Goal: Information Seeking & Learning: Learn about a topic

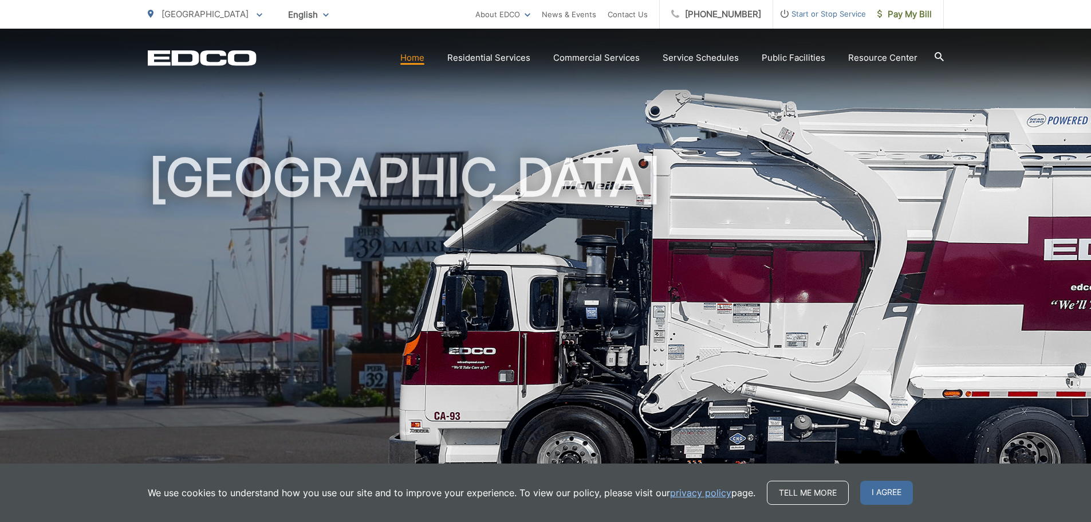
click at [228, 54] on icon "EDCD logo. Return to the homepage." at bounding box center [202, 57] width 108 height 15
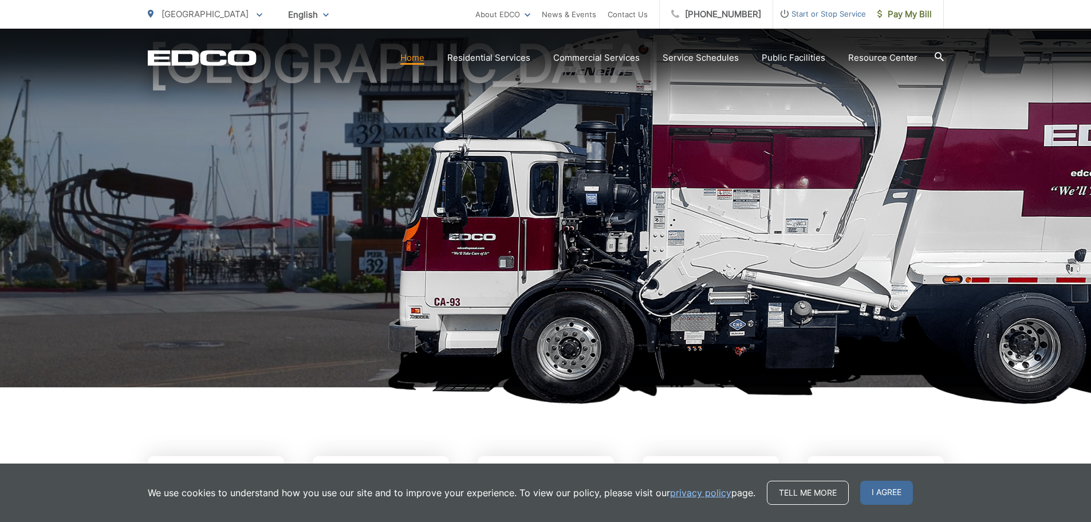
scroll to position [401, 0]
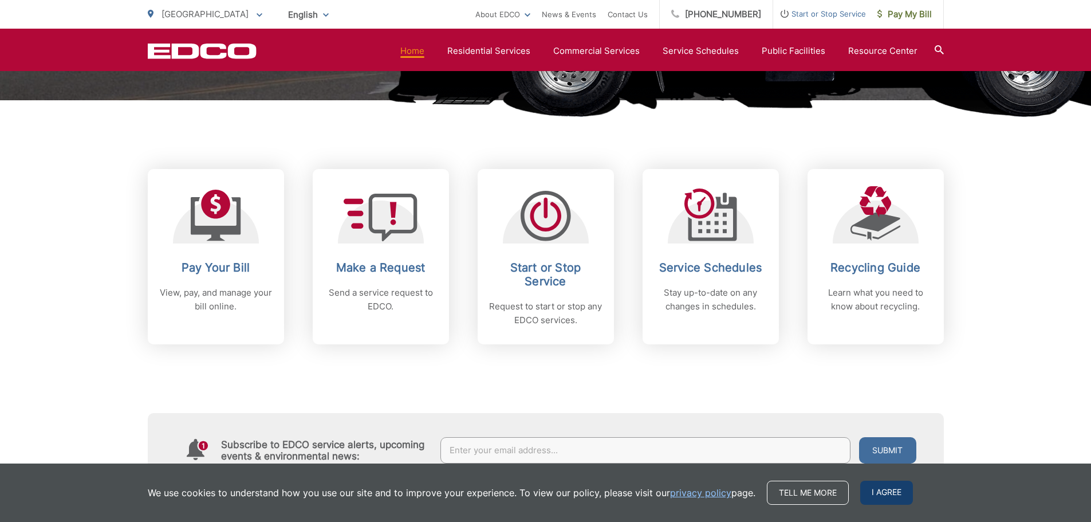
click at [891, 494] on span "I agree" at bounding box center [886, 493] width 53 height 24
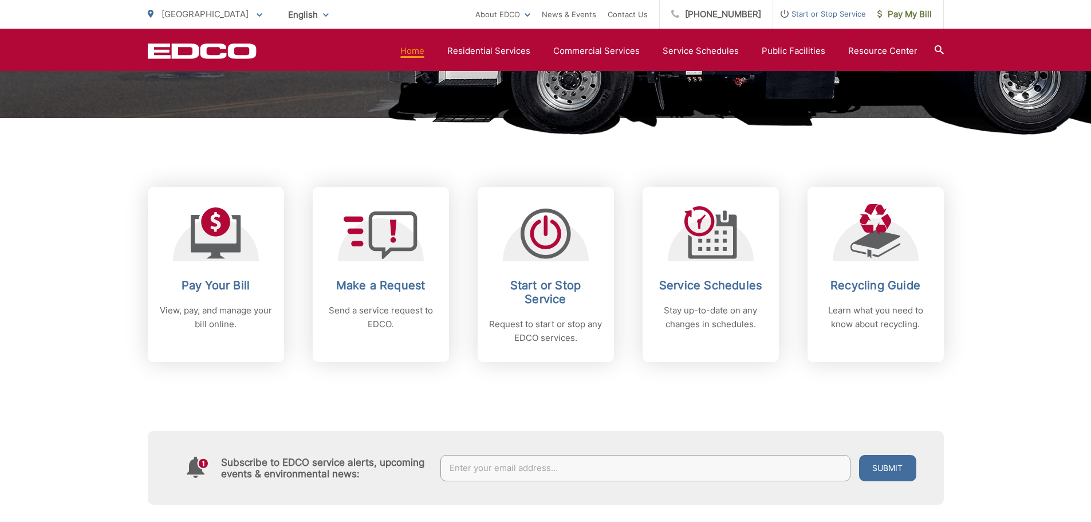
scroll to position [344, 0]
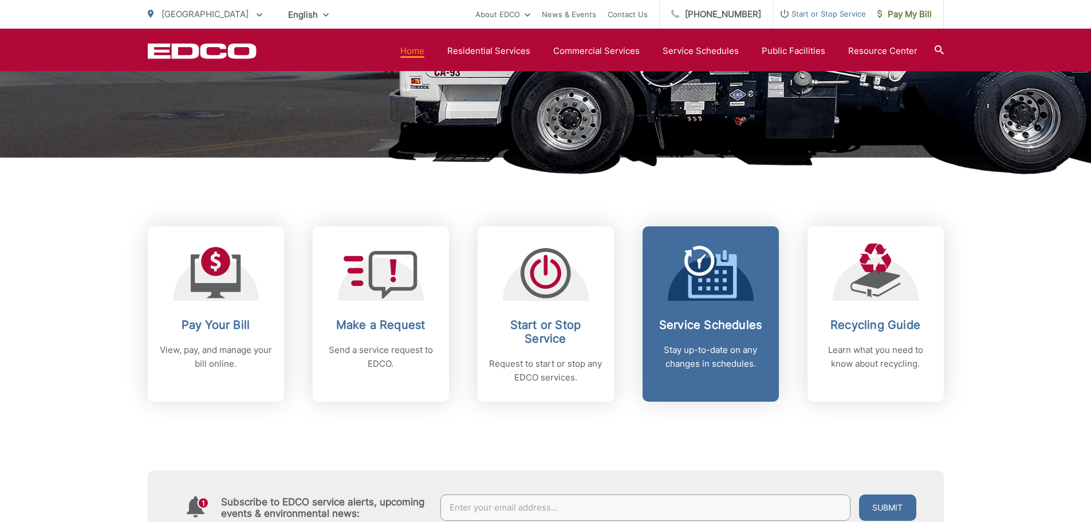
click at [740, 297] on div at bounding box center [711, 271] width 86 height 57
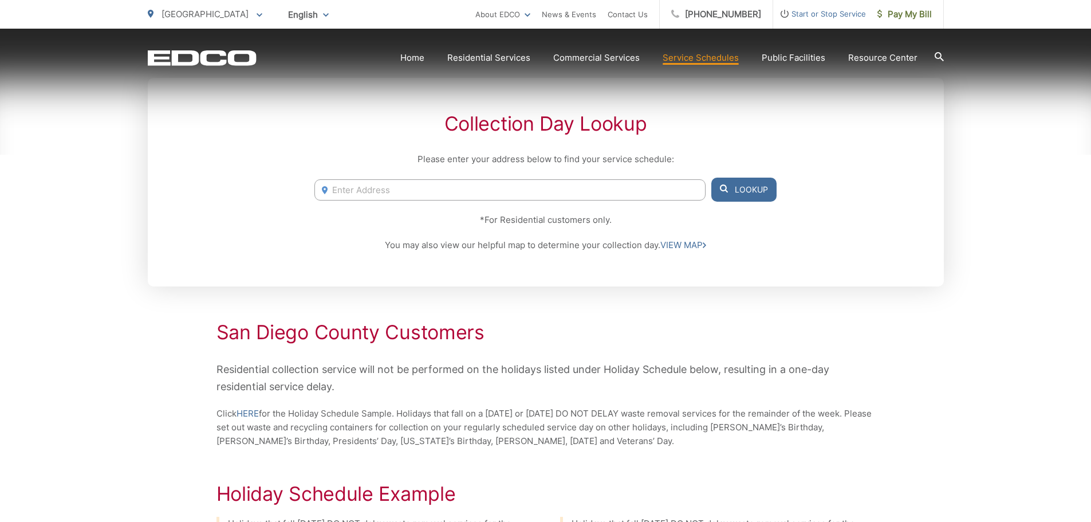
scroll to position [229, 0]
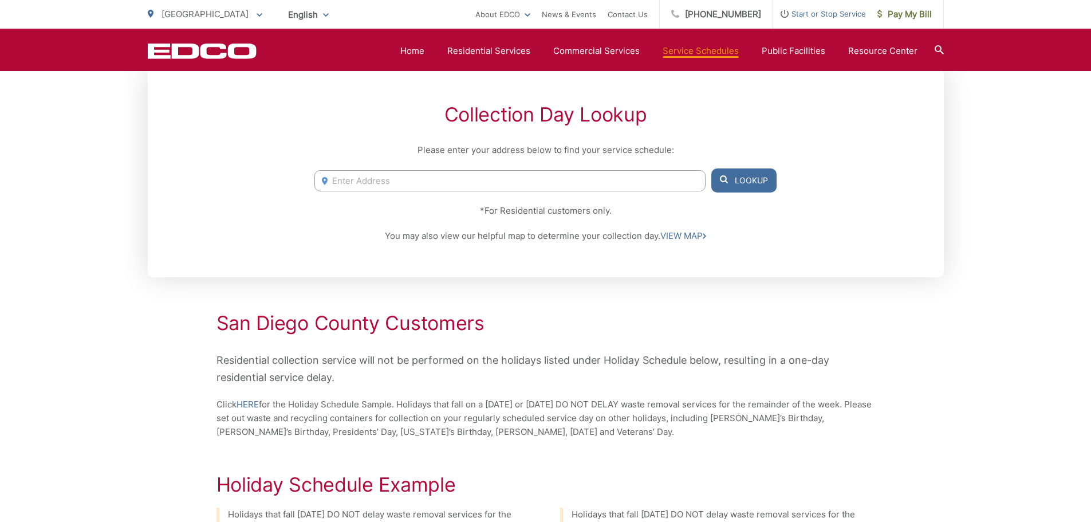
click at [394, 171] on input "Enter Address" at bounding box center [509, 180] width 391 height 21
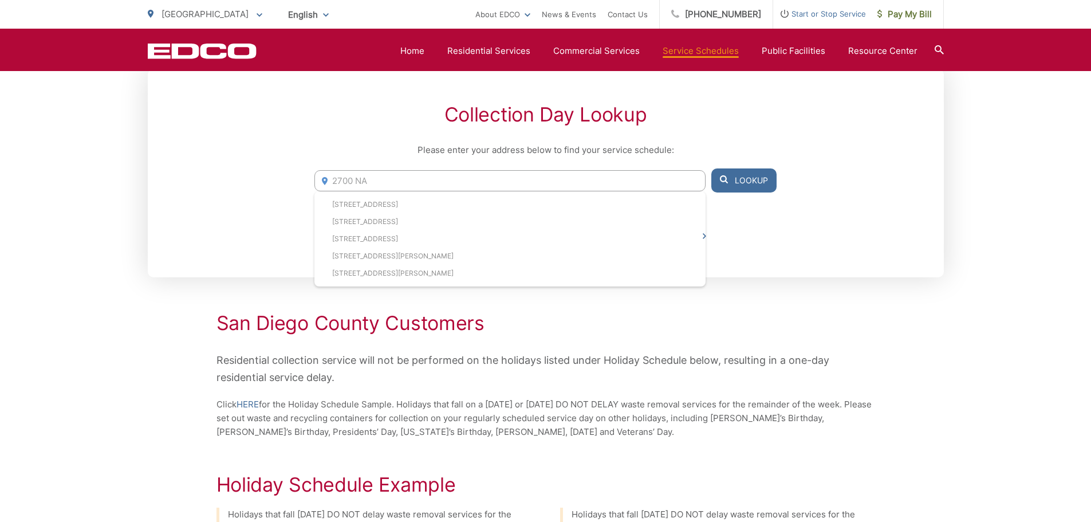
type input "2700 NA"
click at [765, 273] on div "Collection Day Lookup Please enter your address below to find your service sche…" at bounding box center [546, 173] width 796 height 208
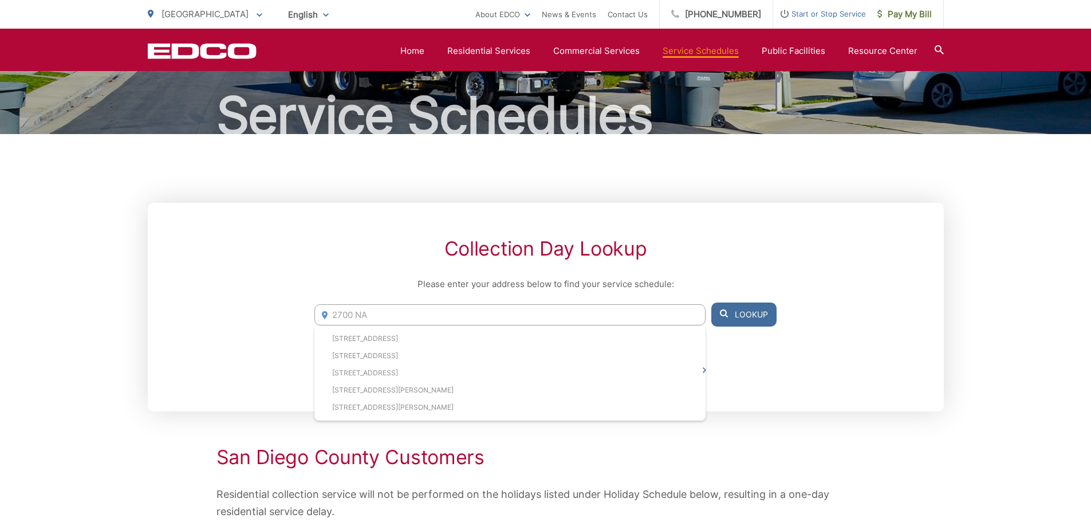
scroll to position [0, 0]
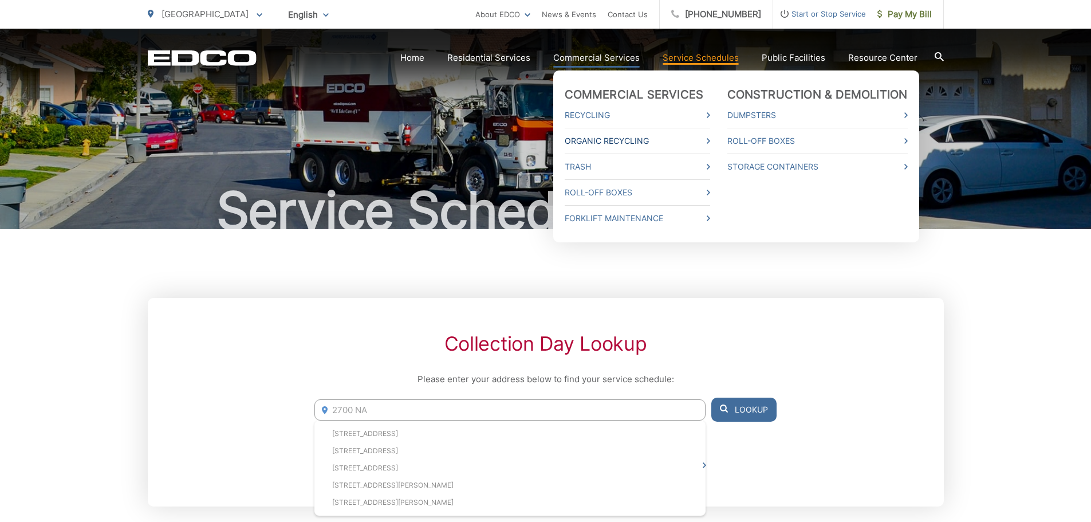
click at [706, 141] on link "Organic Recycling" at bounding box center [637, 141] width 145 height 14
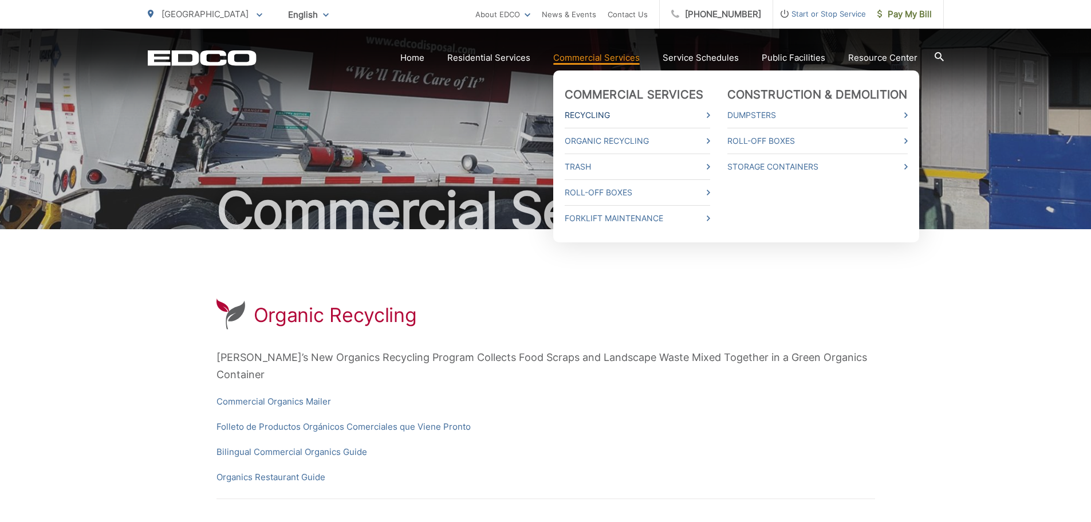
click at [632, 117] on link "Recycling" at bounding box center [637, 115] width 145 height 14
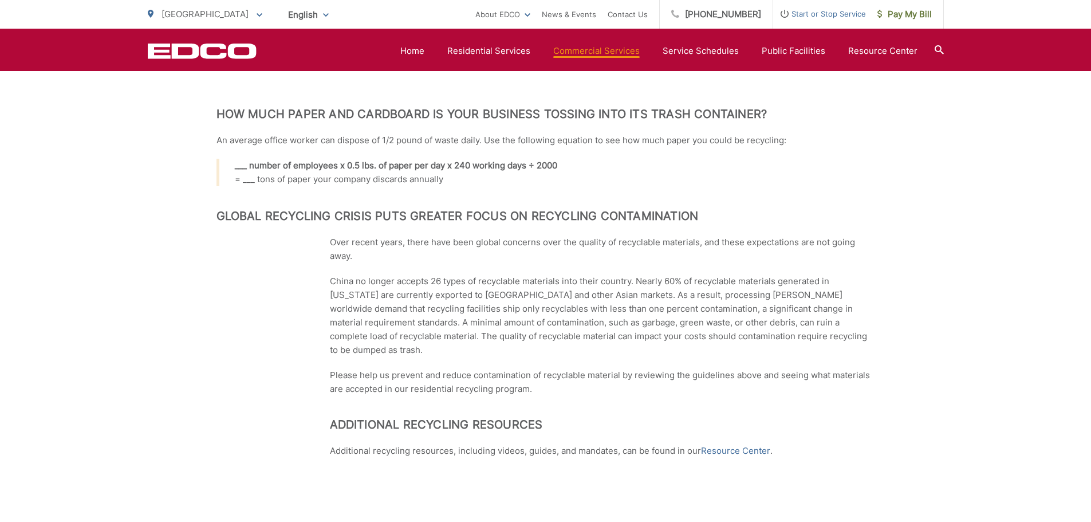
scroll to position [408, 0]
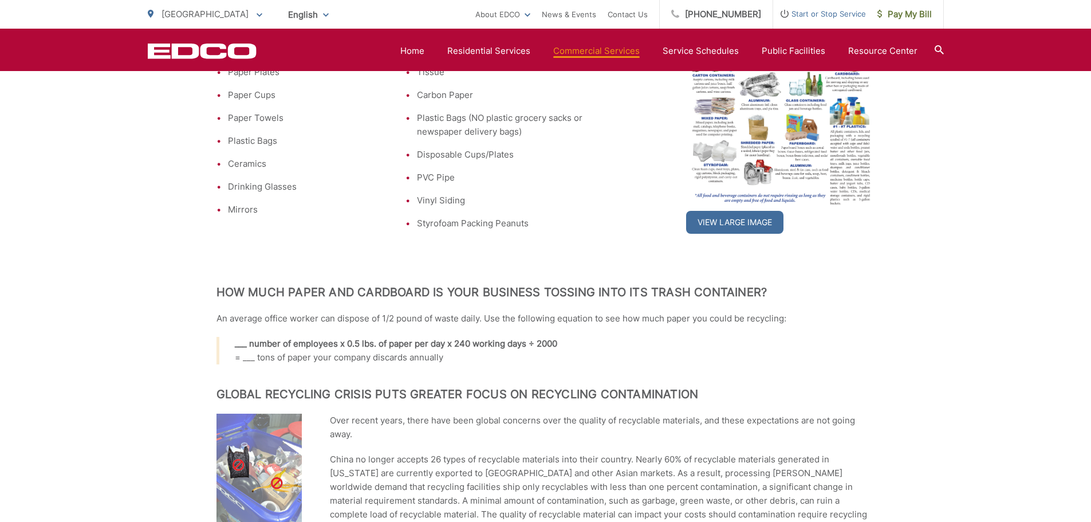
drag, startPoint x: 934, startPoint y: 47, endPoint x: 939, endPoint y: 53, distance: 8.5
click at [934, 48] on section "Home Residential Services Curbside Pickup Recycling Organic Recycling Trash Hou…" at bounding box center [600, 51] width 687 height 22
click at [939, 50] on icon at bounding box center [939, 49] width 9 height 9
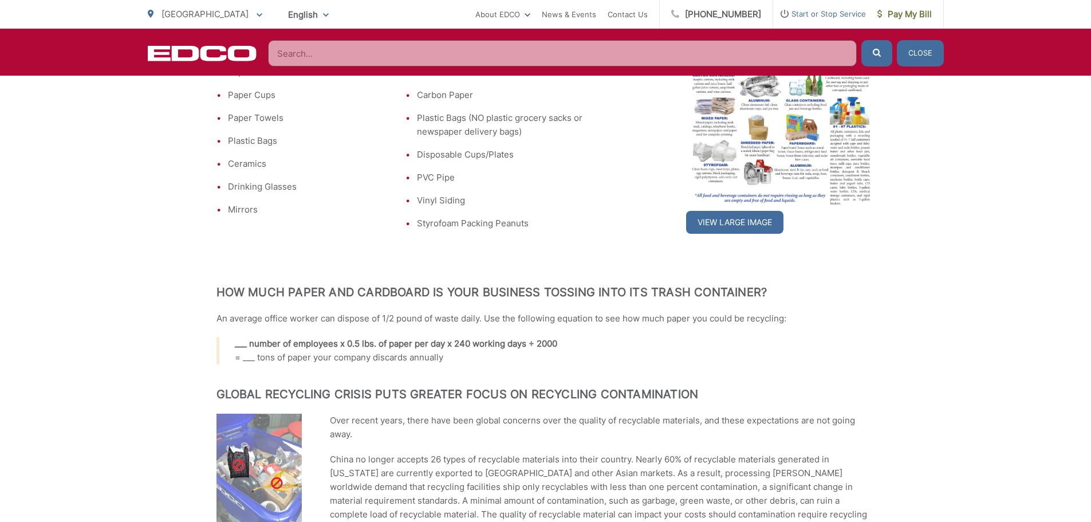
click at [635, 46] on input "Search" at bounding box center [562, 53] width 589 height 26
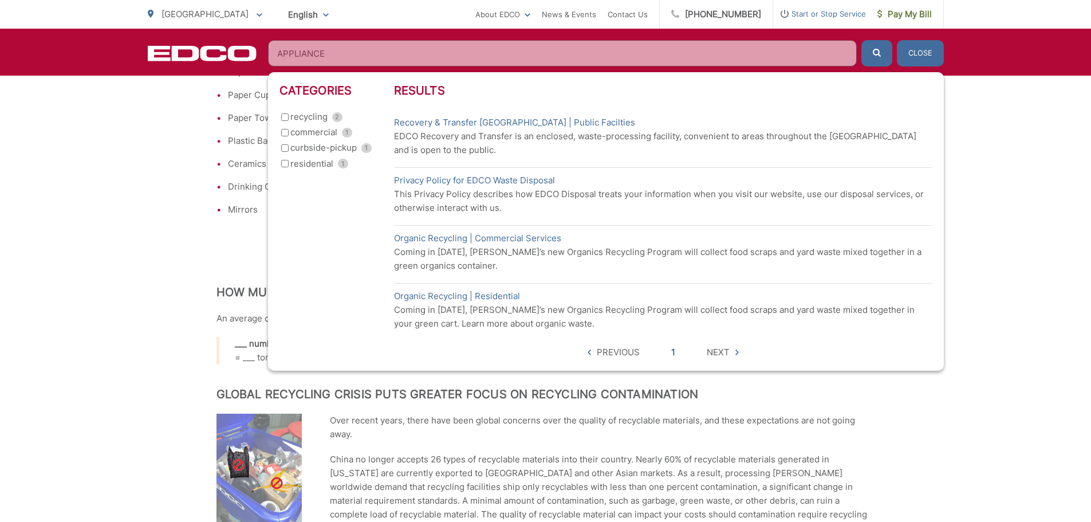
type input "APPLIANCE"
click at [861, 40] on button "submit" at bounding box center [876, 53] width 31 height 26
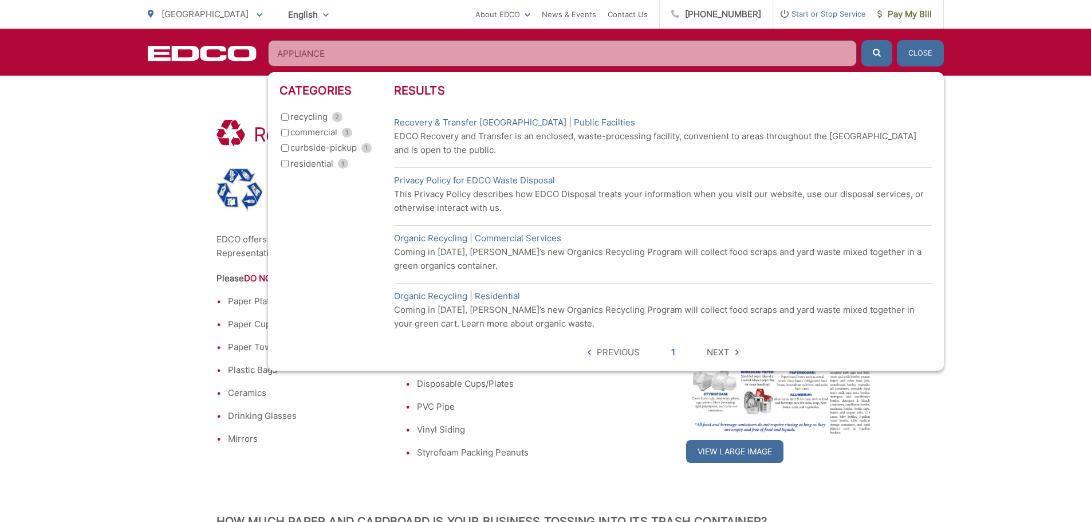
scroll to position [0, 0]
